Goal: Task Accomplishment & Management: Use online tool/utility

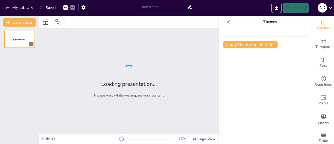
type input "NIA 315: Identificación y valoración de los riesgos"
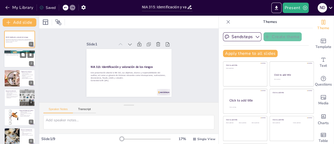
click at [16, 53] on p "La norma proporciona un marco para la evaluación de riesgos." at bounding box center [19, 53] width 28 height 1
type textarea "La identificación de riesgos es un componente clave en el proceso de auditoría.…"
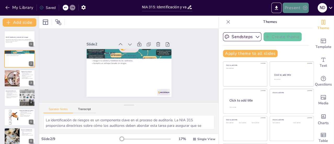
click at [302, 9] on button "Present" at bounding box center [296, 8] width 26 height 10
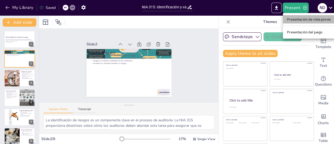
click at [303, 19] on font "Presentación de vista previa" at bounding box center [309, 20] width 44 height 4
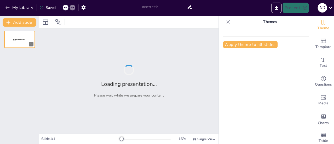
type input "NIA 315: Identificación y valoración de los riesgos"
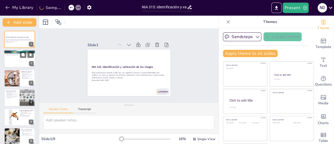
click at [15, 63] on div at bounding box center [19, 59] width 31 height 18
type textarea "La identificación de riesgos es un componente clave en el proceso de auditoría.…"
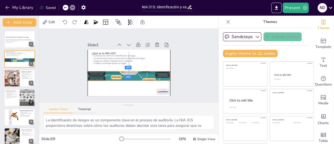
drag, startPoint x: 82, startPoint y: 54, endPoint x: 81, endPoint y: 75, distance: 21.5
click at [81, 75] on div "Slide 1 NIA 315: Identificación y valoración de los riesgos Esta presentación a…" at bounding box center [129, 65] width 122 height 83
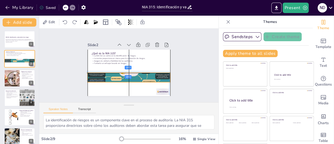
click at [122, 78] on div at bounding box center [125, 77] width 98 height 85
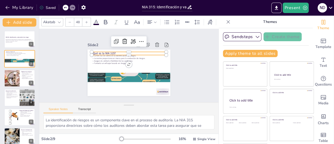
click at [112, 51] on p "¿Qué es la NIA 315?" at bounding box center [133, 54] width 72 height 27
click at [98, 55] on div at bounding box center [131, 58] width 74 height 20
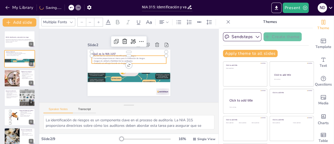
type input "32"
click at [98, 58] on p "Asegura la calidad y fiabilidad de las auditorías." at bounding box center [130, 61] width 74 height 18
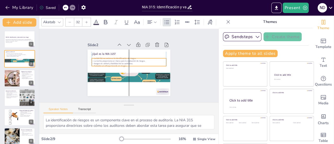
drag, startPoint x: 105, startPoint y: 60, endPoint x: 104, endPoint y: 63, distance: 2.8
click at [104, 63] on p "Fomenta un enfoque basado en riesgos." at bounding box center [129, 66] width 74 height 10
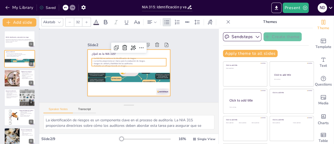
click at [134, 87] on div at bounding box center [128, 73] width 87 height 55
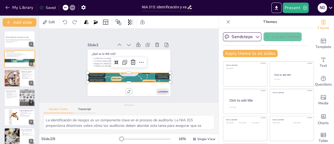
click at [159, 76] on div at bounding box center [127, 77] width 94 height 78
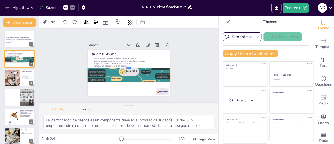
drag, startPoint x: 124, startPoint y: 70, endPoint x: 125, endPoint y: 65, distance: 5.0
click at [125, 65] on div at bounding box center [129, 65] width 83 height 13
click at [123, 80] on div at bounding box center [127, 77] width 89 height 70
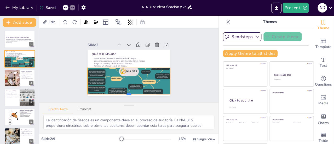
drag, startPoint x: 124, startPoint y: 81, endPoint x: 127, endPoint y: 93, distance: 12.4
click at [127, 93] on div at bounding box center [120, 95] width 80 height 30
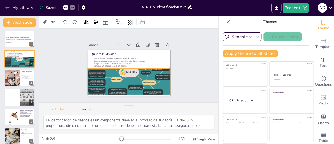
click at [123, 90] on div at bounding box center [127, 78] width 94 height 78
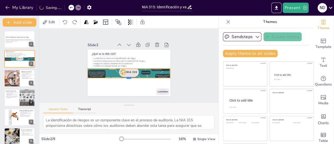
drag, startPoint x: 123, startPoint y: 93, endPoint x: 128, endPoint y: 76, distance: 17.9
click at [128, 76] on div at bounding box center [125, 80] width 80 height 30
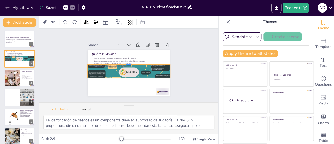
drag, startPoint x: 123, startPoint y: 65, endPoint x: 124, endPoint y: 61, distance: 3.9
click at [124, 61] on div at bounding box center [130, 63] width 80 height 30
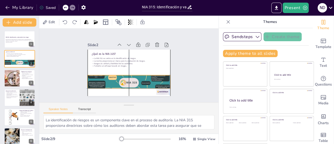
drag, startPoint x: 134, startPoint y: 75, endPoint x: 133, endPoint y: 85, distance: 10.0
click at [133, 85] on div at bounding box center [124, 88] width 94 height 78
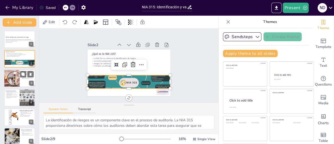
click at [15, 80] on div at bounding box center [11, 79] width 27 height 18
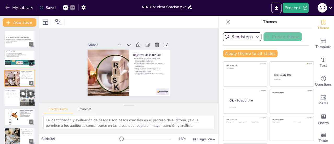
click at [8, 98] on p "Asegura un enfoque coherente y estandarizado." at bounding box center [11, 98] width 13 height 2
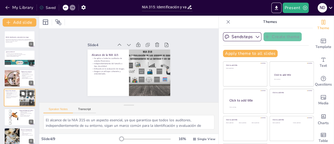
scroll to position [12, 0]
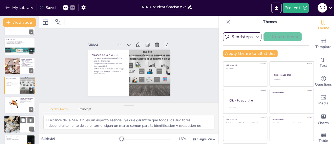
click at [11, 126] on div at bounding box center [11, 125] width 33 height 18
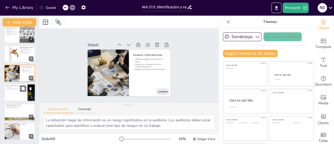
scroll to position [24, 0]
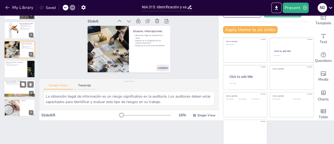
click at [12, 81] on p "Glosario: Fraude, Estafa y Colusión" at bounding box center [19, 82] width 28 height 2
type textarea "El fraude es uno de los riesgos más serios en la auditoría. Los auditores deben…"
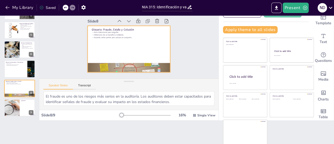
scroll to position [0, 0]
